Goal: Find specific page/section: Find specific page/section

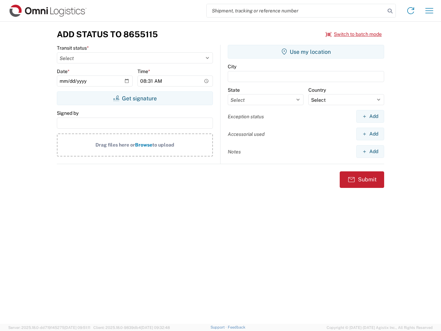
click at [296, 11] on input "search" at bounding box center [296, 10] width 178 height 13
click at [390, 11] on icon at bounding box center [390, 11] width 10 height 10
click at [411, 11] on icon at bounding box center [410, 10] width 11 height 11
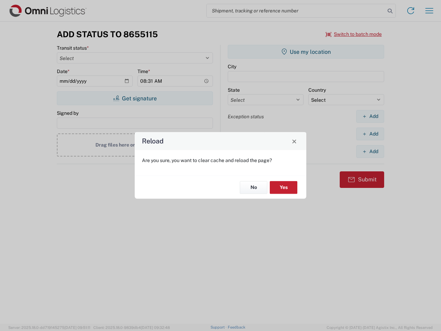
click at [429, 11] on div "Reload Are you sure, you want to clear cache and reload the page? No Yes" at bounding box center [220, 165] width 441 height 331
click at [354, 34] on div "Reload Are you sure, you want to clear cache and reload the page? No Yes" at bounding box center [220, 165] width 441 height 331
click at [135, 98] on div "Reload Are you sure, you want to clear cache and reload the page? No Yes" at bounding box center [220, 165] width 441 height 331
click at [306, 52] on div "Reload Are you sure, you want to clear cache and reload the page? No Yes" at bounding box center [220, 165] width 441 height 331
click at [370, 116] on div "Reload Are you sure, you want to clear cache and reload the page? No Yes" at bounding box center [220, 165] width 441 height 331
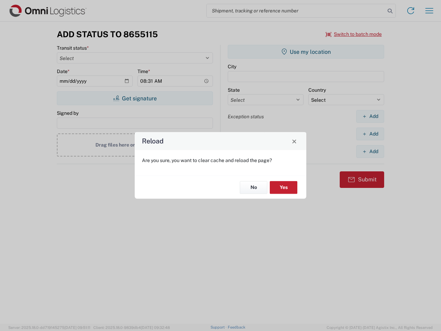
click at [370, 134] on div "Reload Are you sure, you want to clear cache and reload the page? No Yes" at bounding box center [220, 165] width 441 height 331
click at [370, 151] on div "Reload Are you sure, you want to clear cache and reload the page? No Yes" at bounding box center [220, 165] width 441 height 331
